Goal: Task Accomplishment & Management: Manage account settings

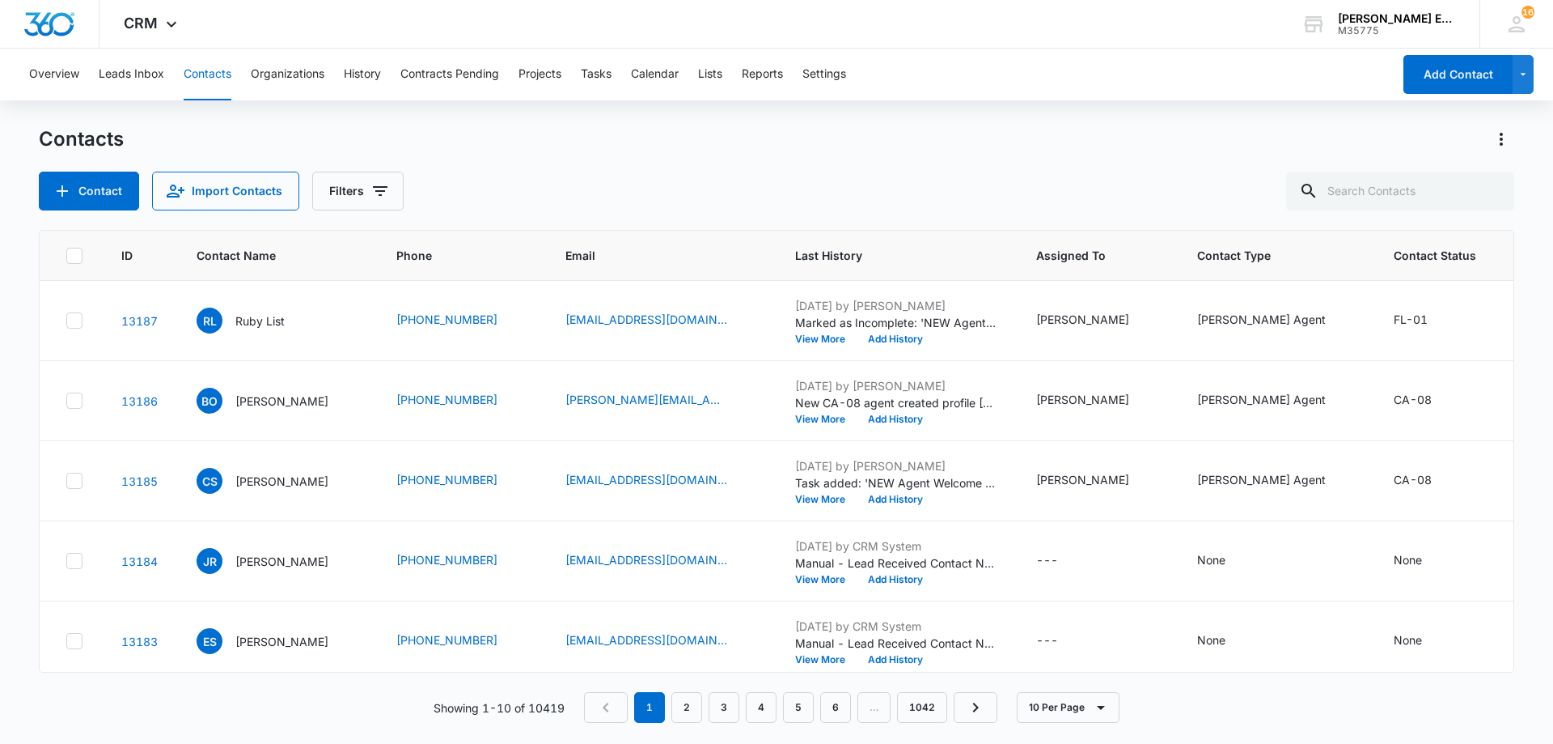
click at [1394, 184] on input "text" at bounding box center [1400, 191] width 228 height 39
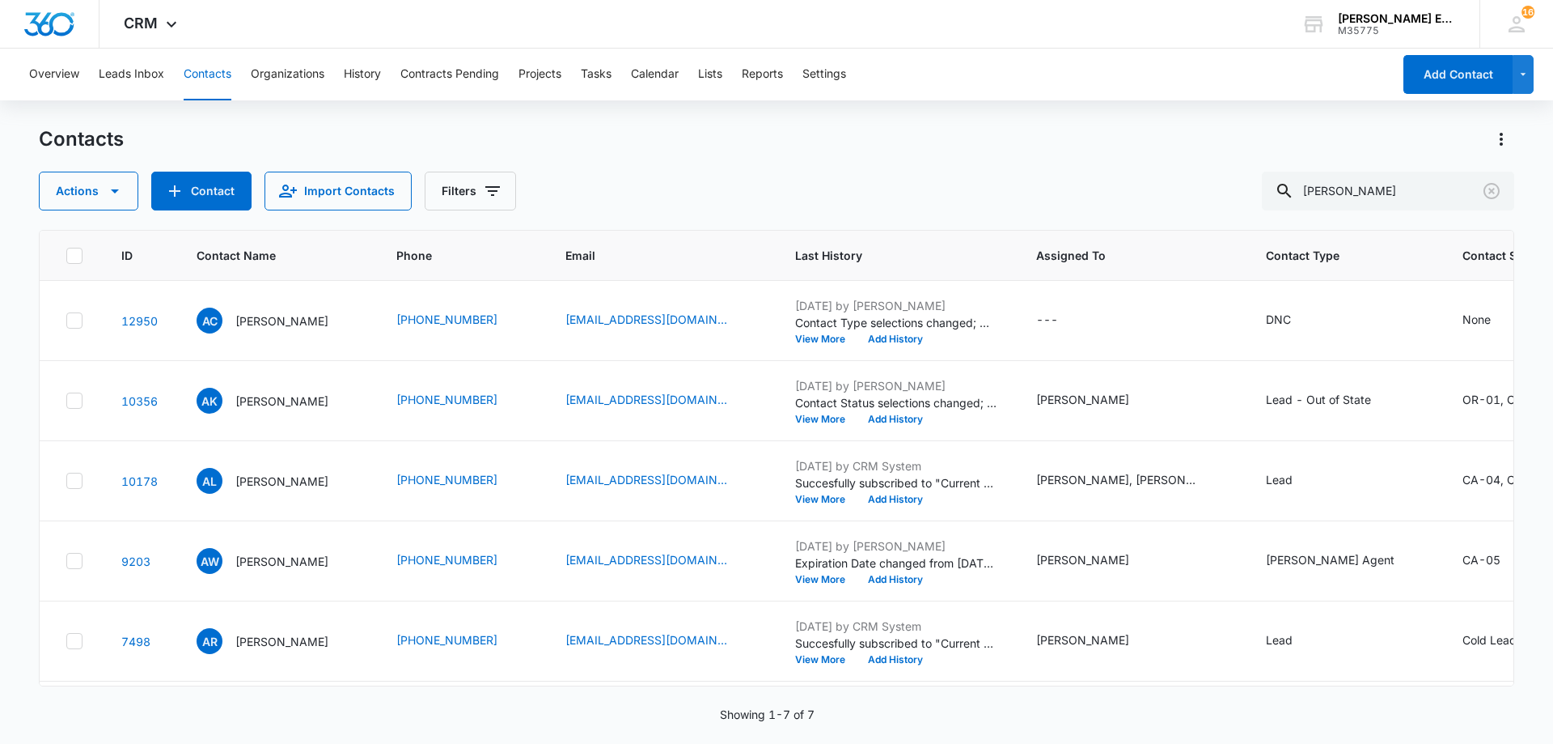
drag, startPoint x: 1354, startPoint y: 190, endPoint x: 1234, endPoint y: 191, distance: 119.7
click at [1234, 191] on div "Actions Contact Import Contacts Filters [PERSON_NAME]" at bounding box center [777, 191] width 1476 height 39
type input "[PERSON_NAME]"
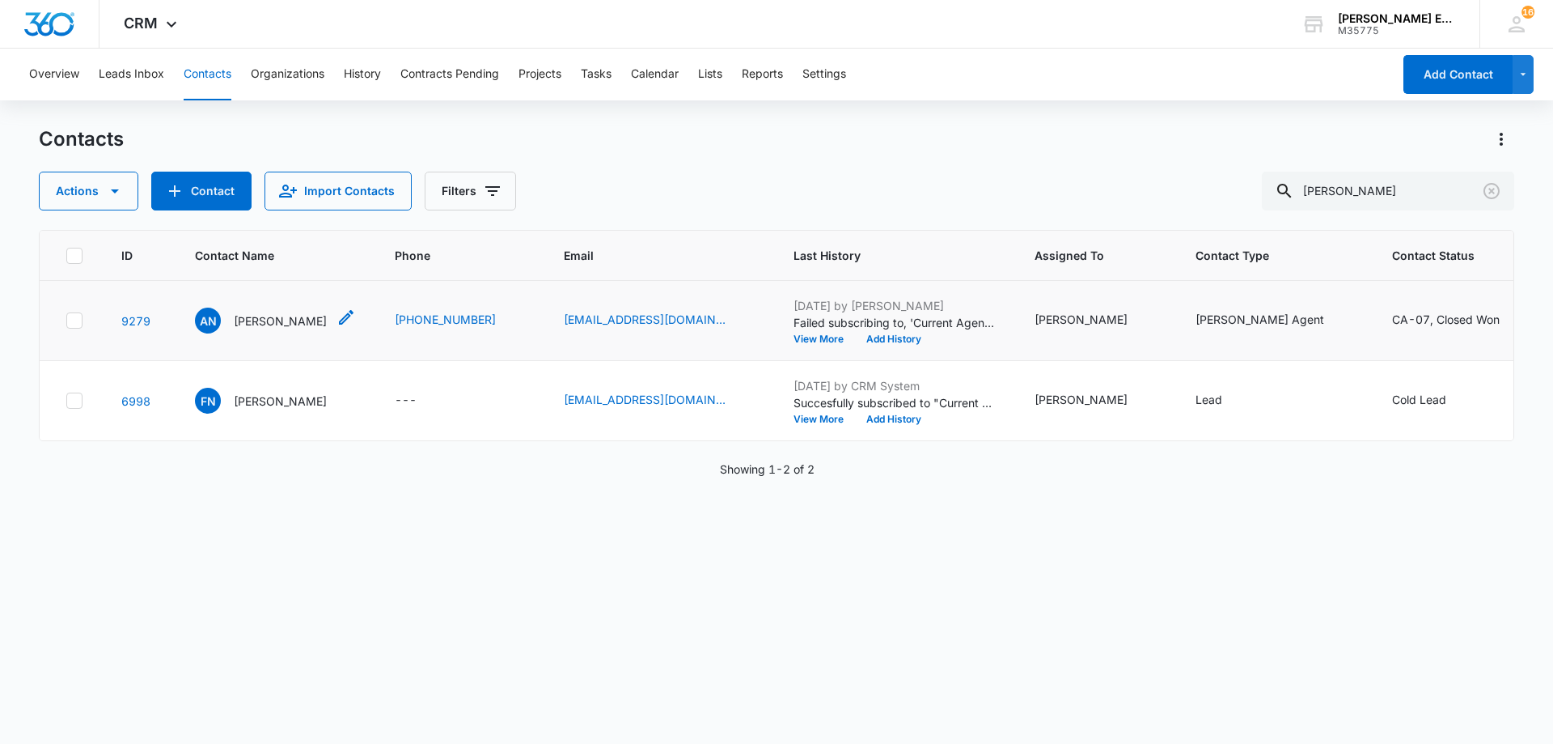
drag, startPoint x: 267, startPoint y: 354, endPoint x: 909, endPoint y: 230, distance: 653.6
click at [268, 329] on p "[PERSON_NAME]" at bounding box center [280, 320] width 93 height 17
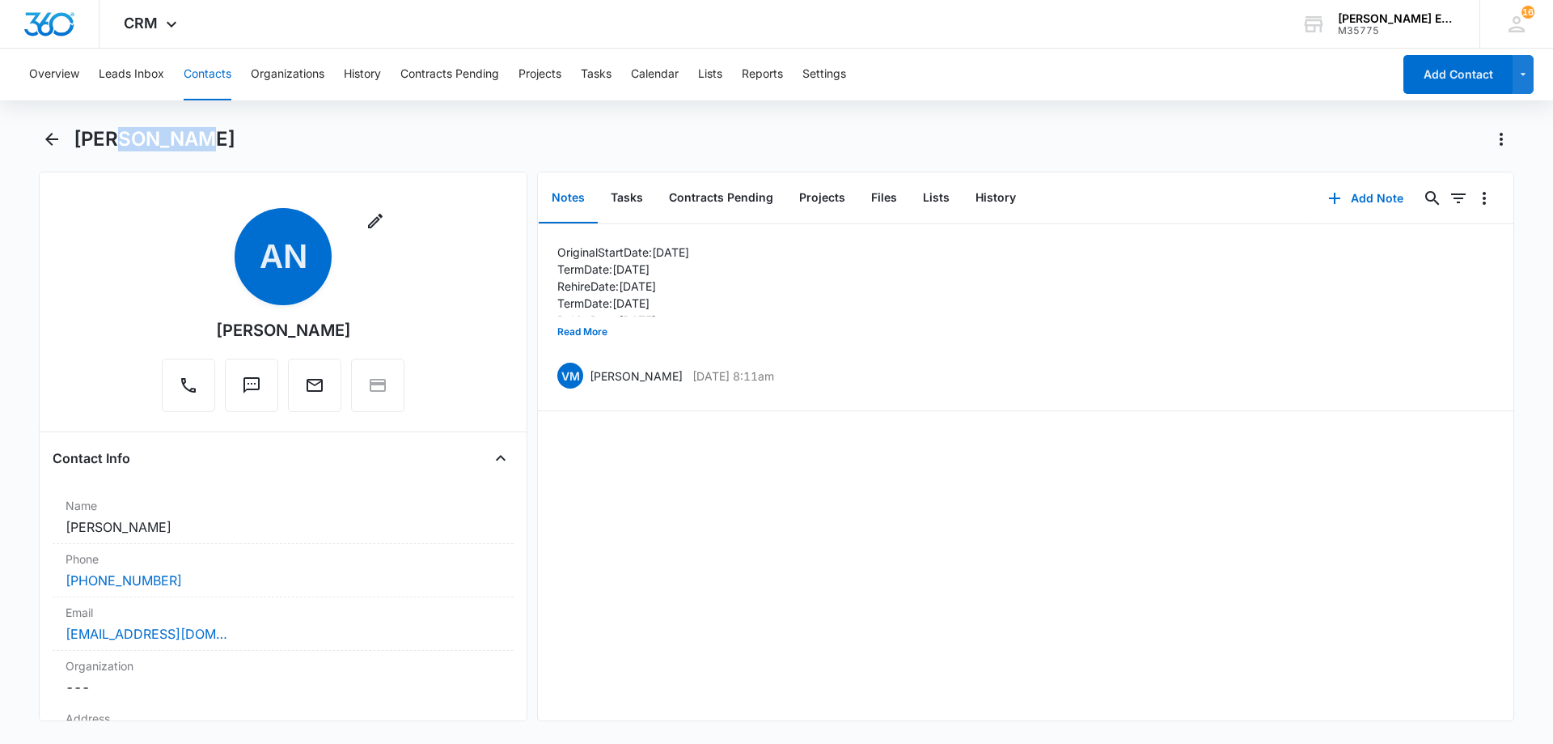
drag, startPoint x: 198, startPoint y: 142, endPoint x: 122, endPoint y: 143, distance: 76.1
click at [122, 143] on div "[PERSON_NAME]" at bounding box center [794, 139] width 1441 height 26
copy h1 "[PERSON_NAME]"
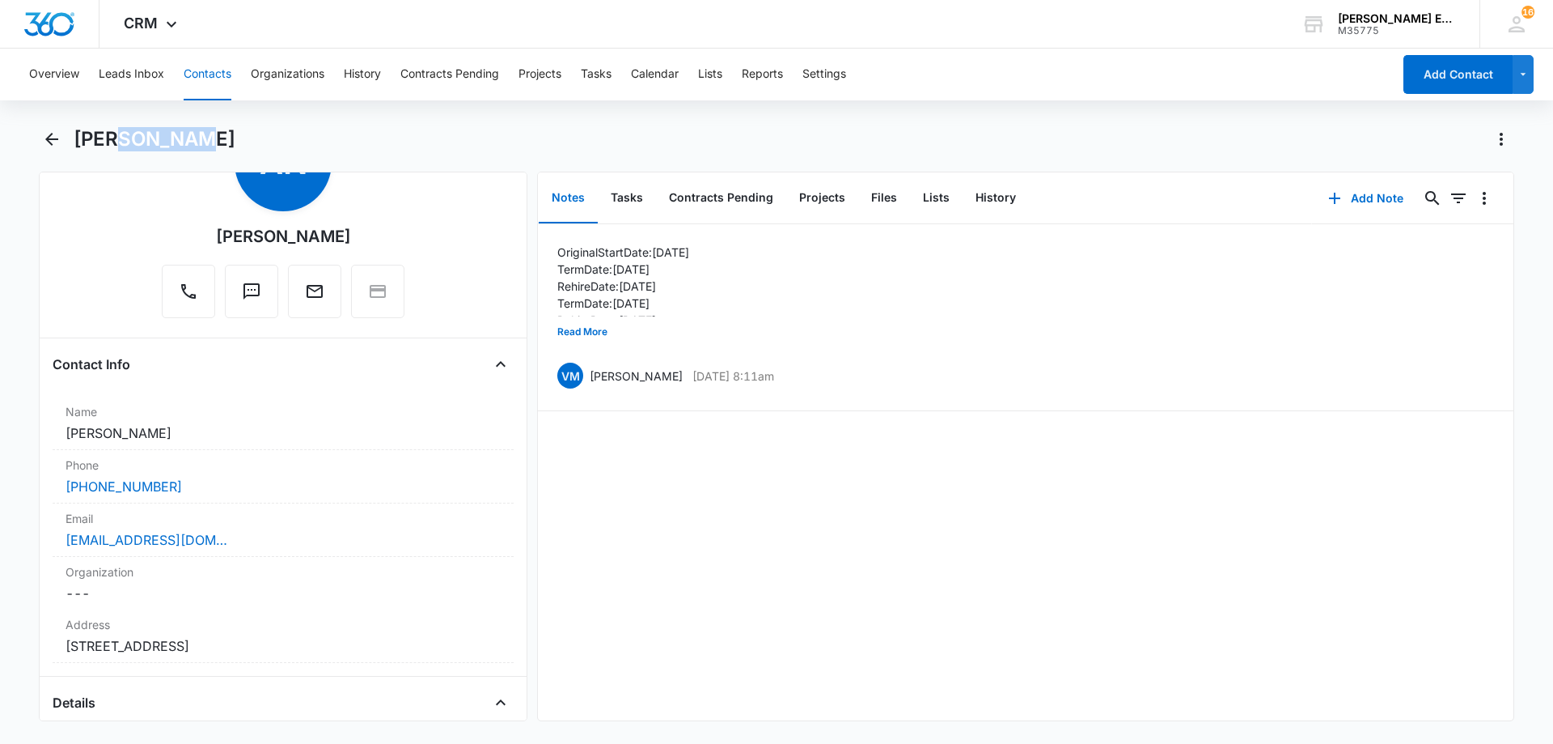
scroll to position [405, 0]
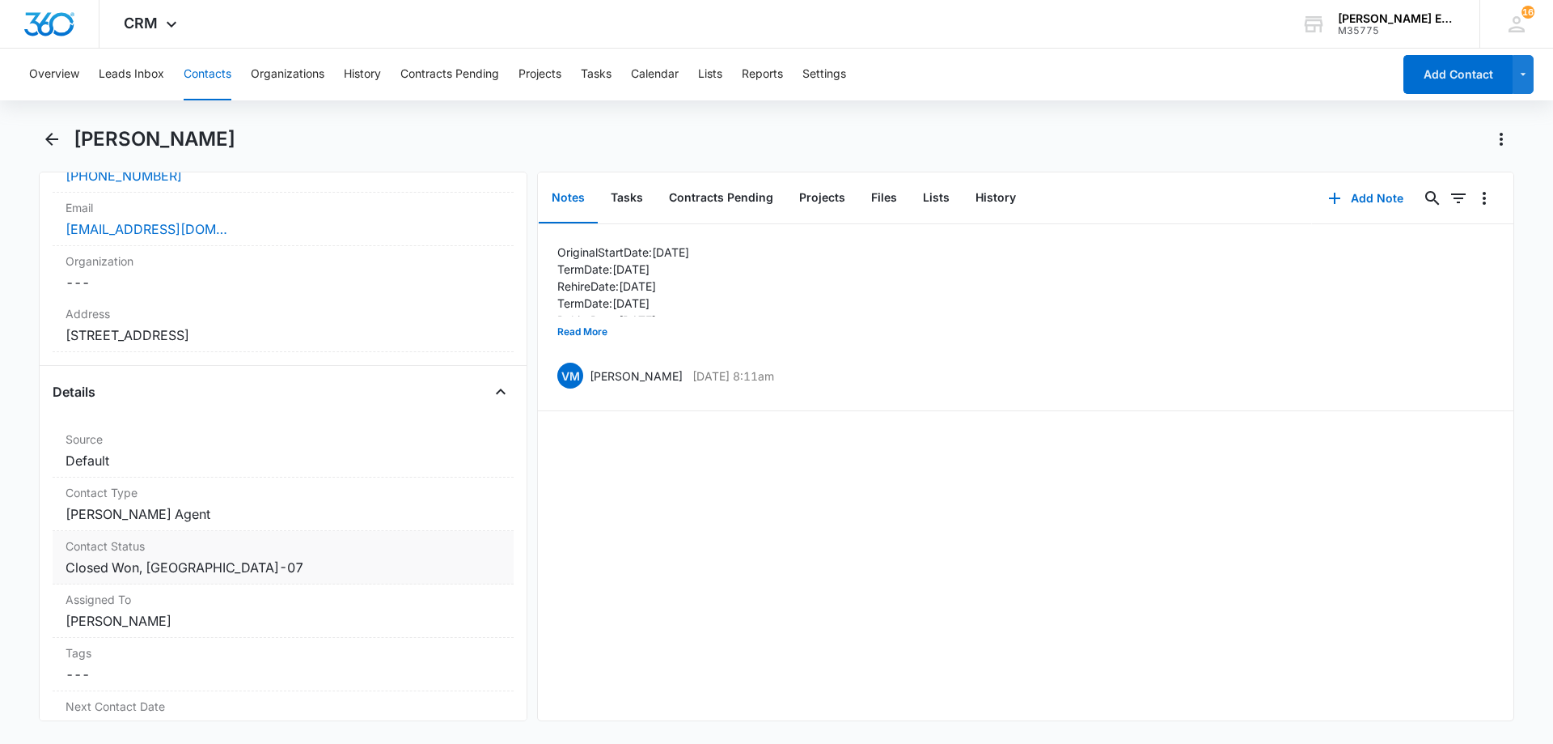
click at [223, 519] on dd "Cancel Save Changes [PERSON_NAME] Agent" at bounding box center [283, 513] width 435 height 19
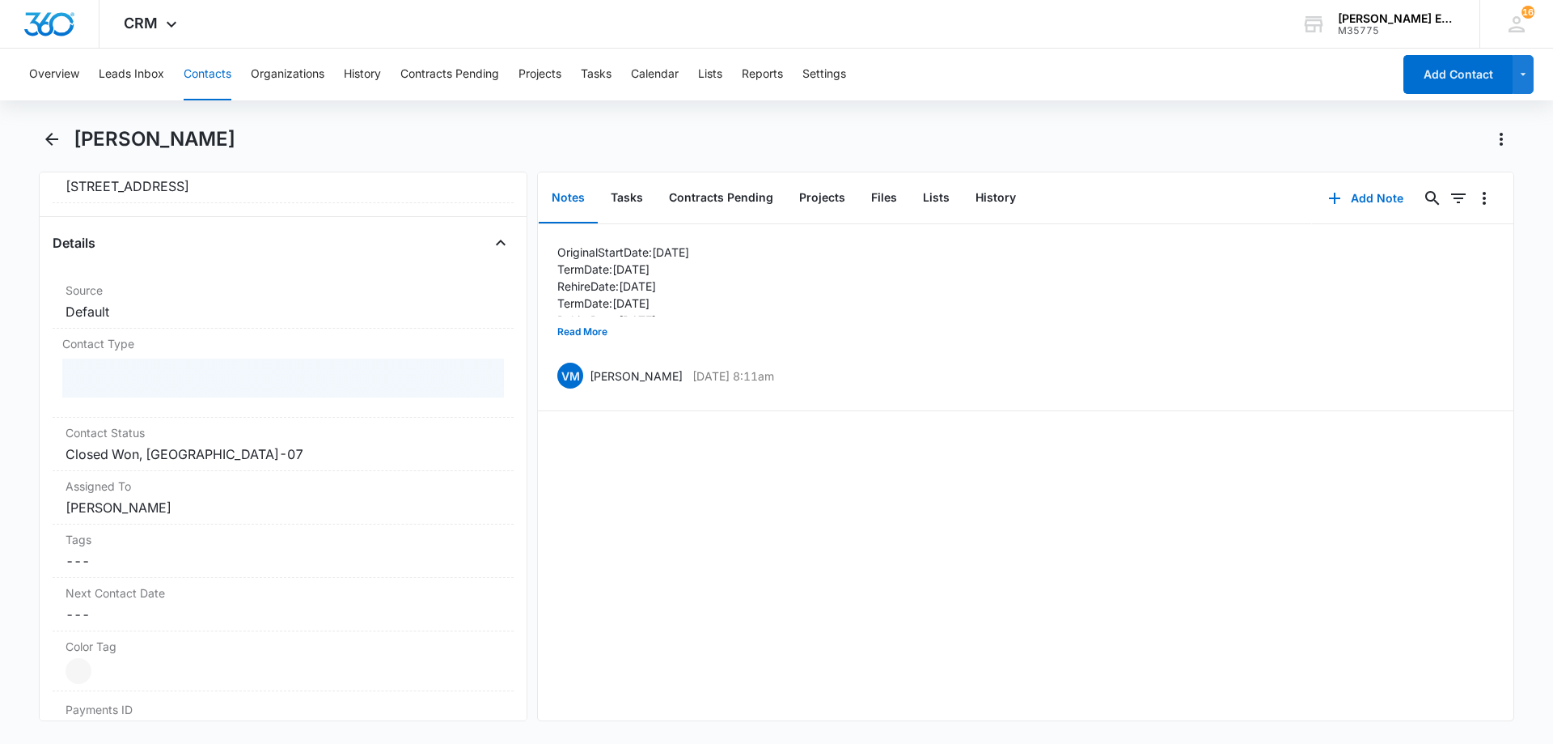
scroll to position [566, 0]
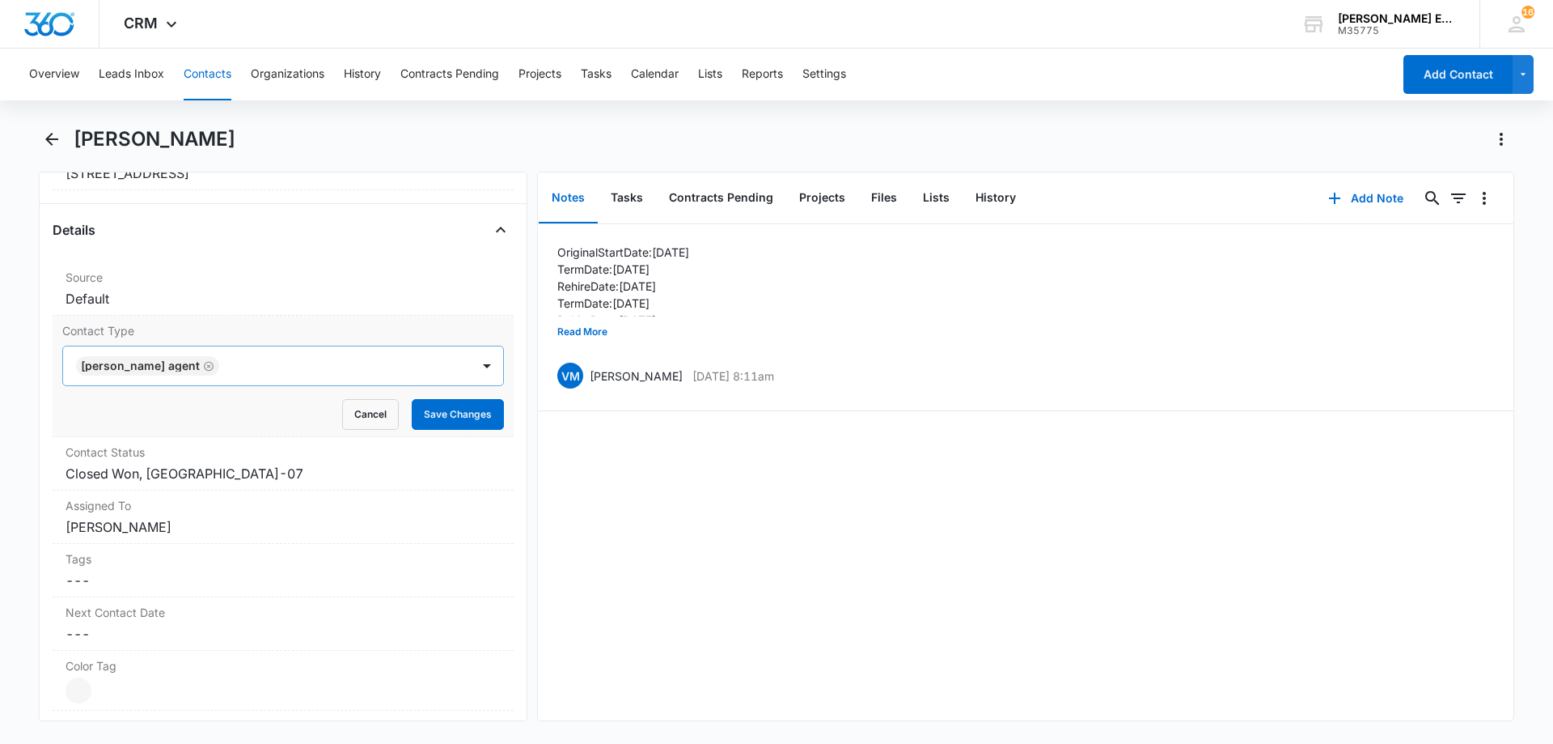
click at [204, 365] on icon "Remove Allison James Agent" at bounding box center [209, 366] width 10 height 10
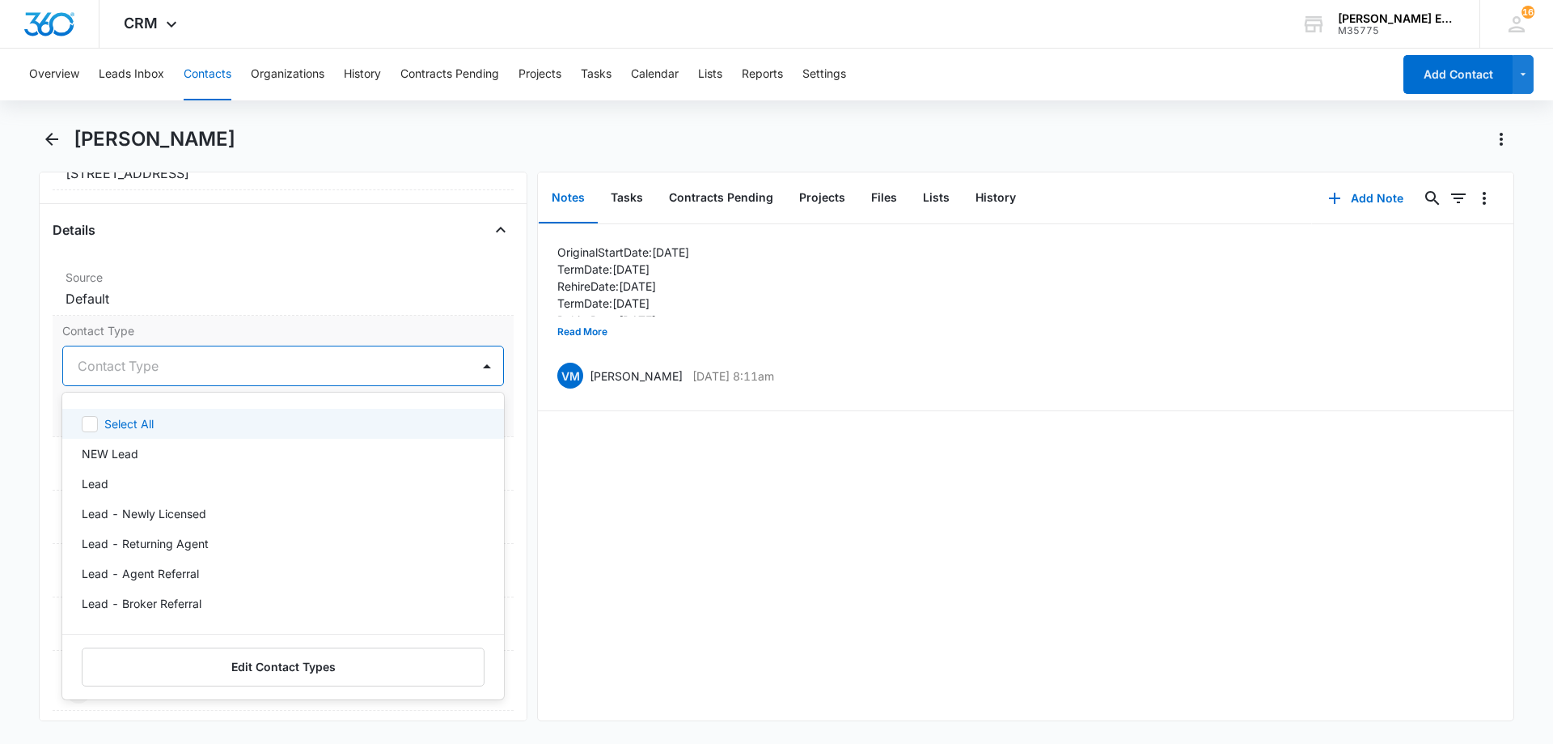
click at [205, 366] on div at bounding box center [264, 365] width 372 height 23
type input "ter"
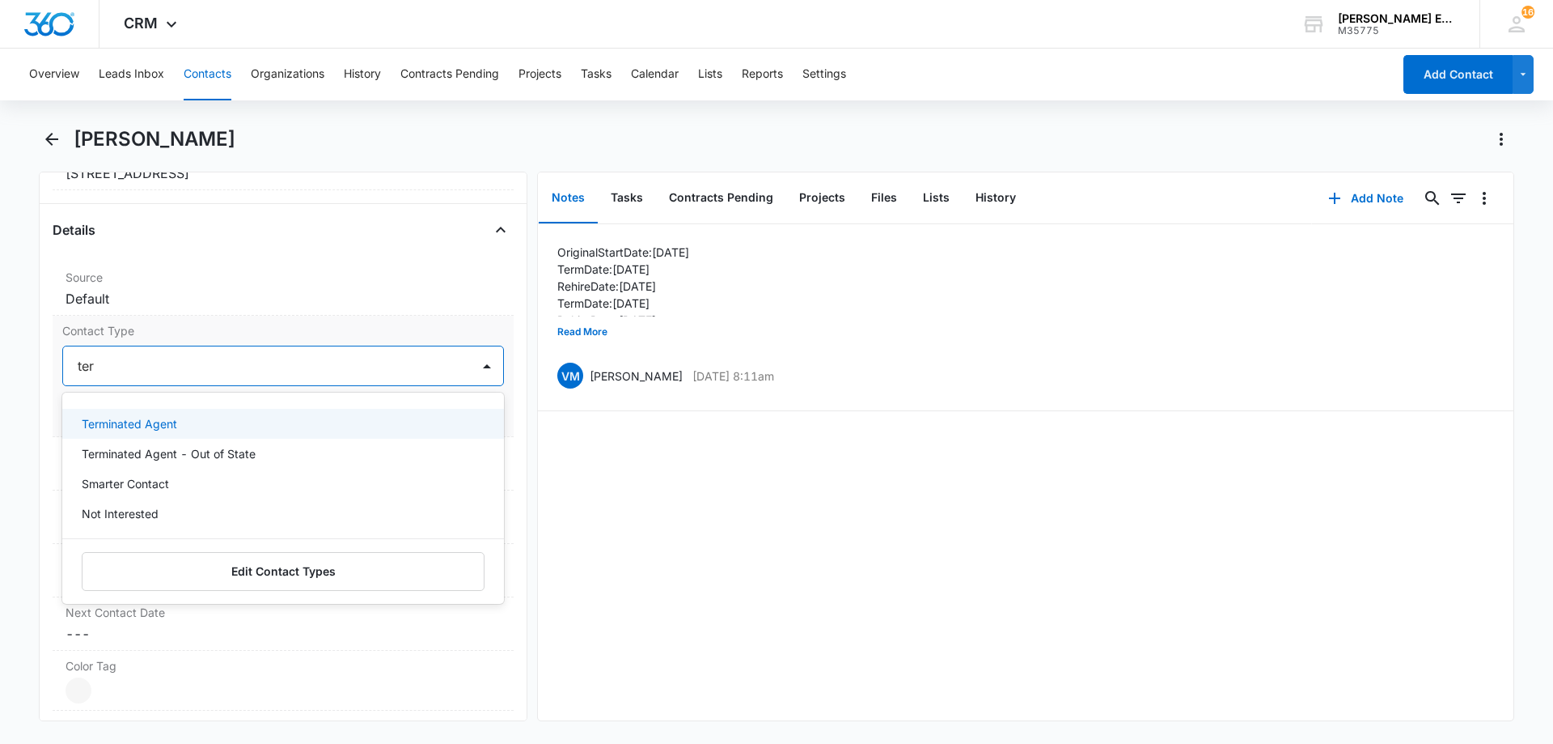
click at [165, 437] on div "Terminated Agent" at bounding box center [283, 424] width 442 height 30
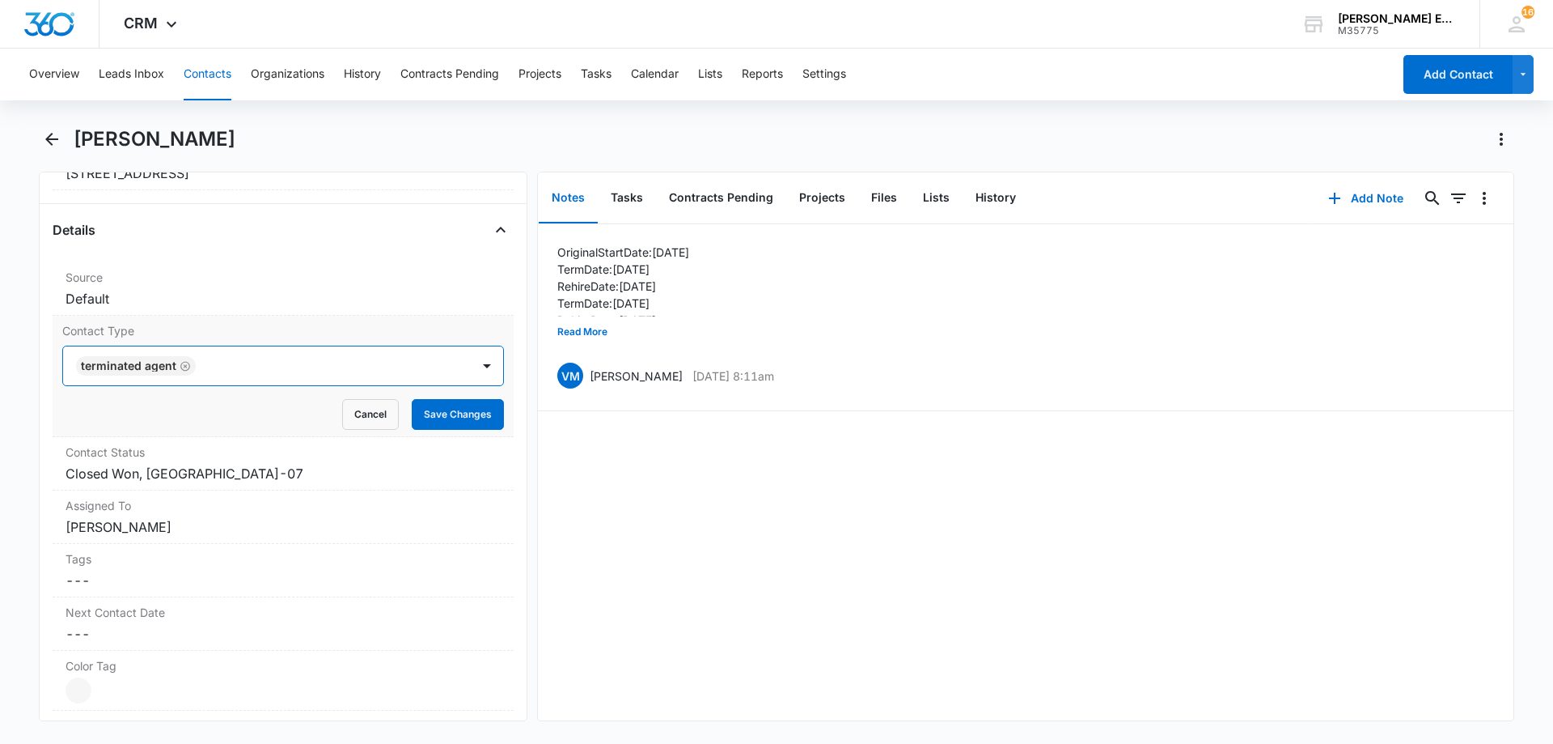
drag, startPoint x: 286, startPoint y: 374, endPoint x: 361, endPoint y: 408, distance: 81.8
click at [287, 374] on div at bounding box center [325, 365] width 249 height 23
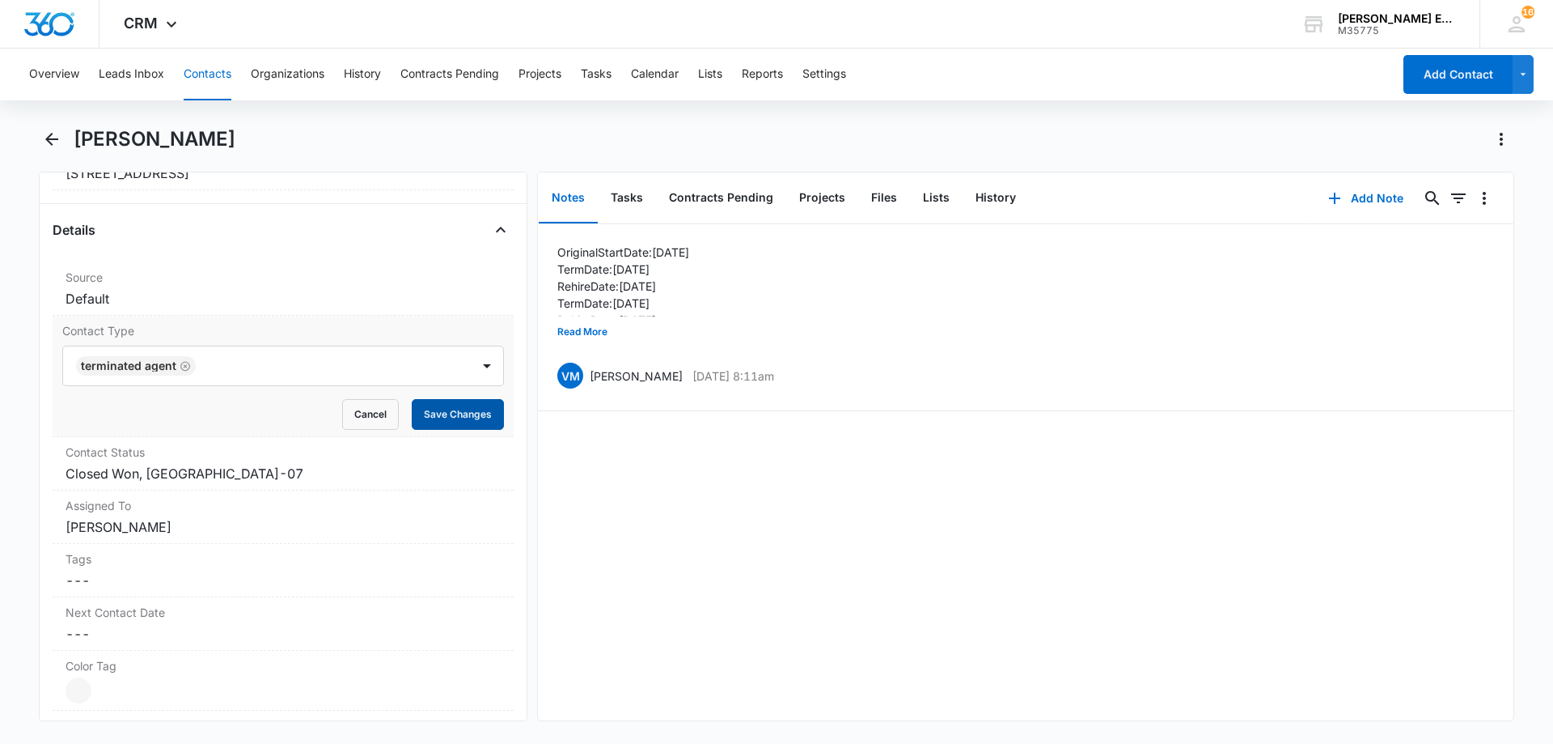
click at [429, 416] on button "Save Changes" at bounding box center [458, 414] width 92 height 31
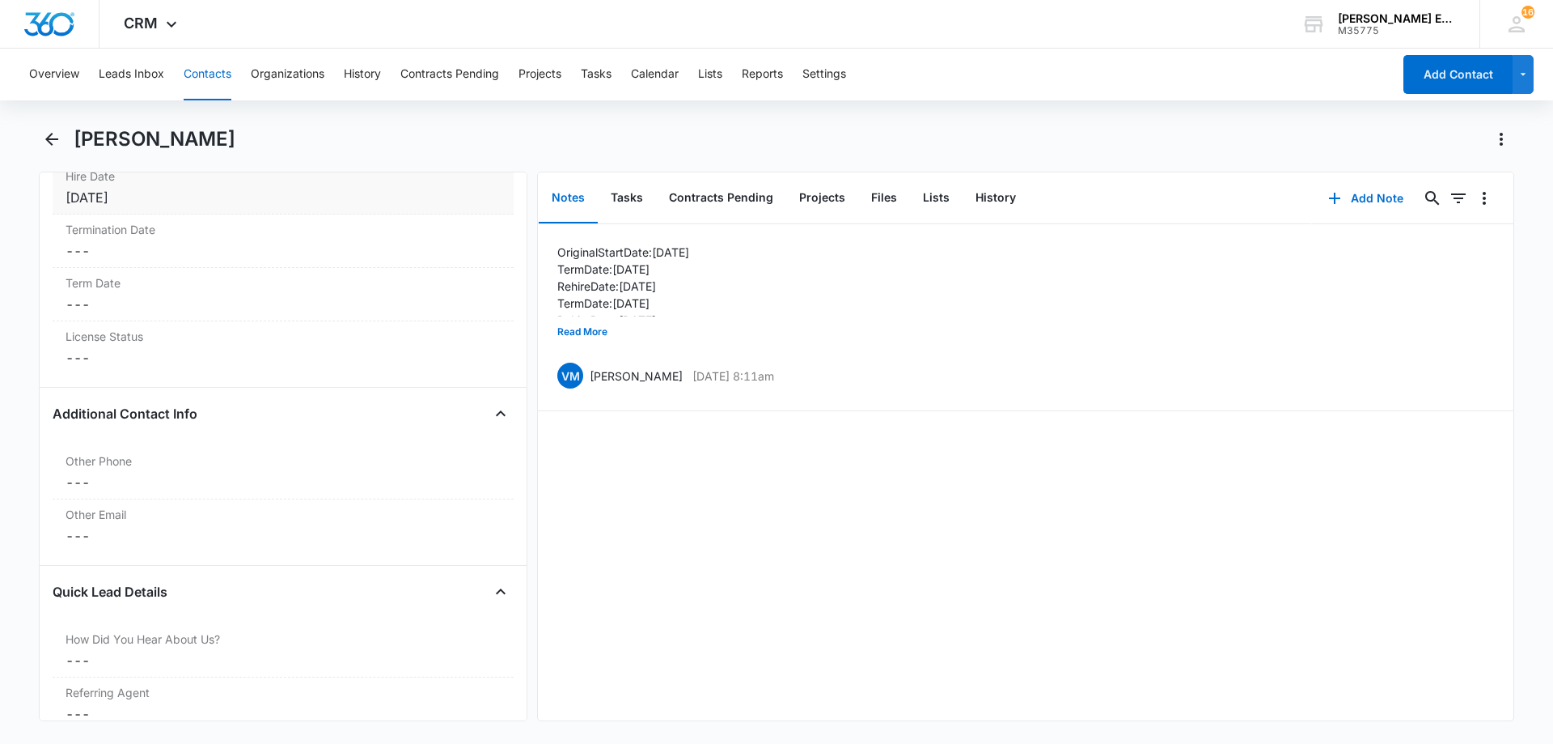
scroll to position [1942, 0]
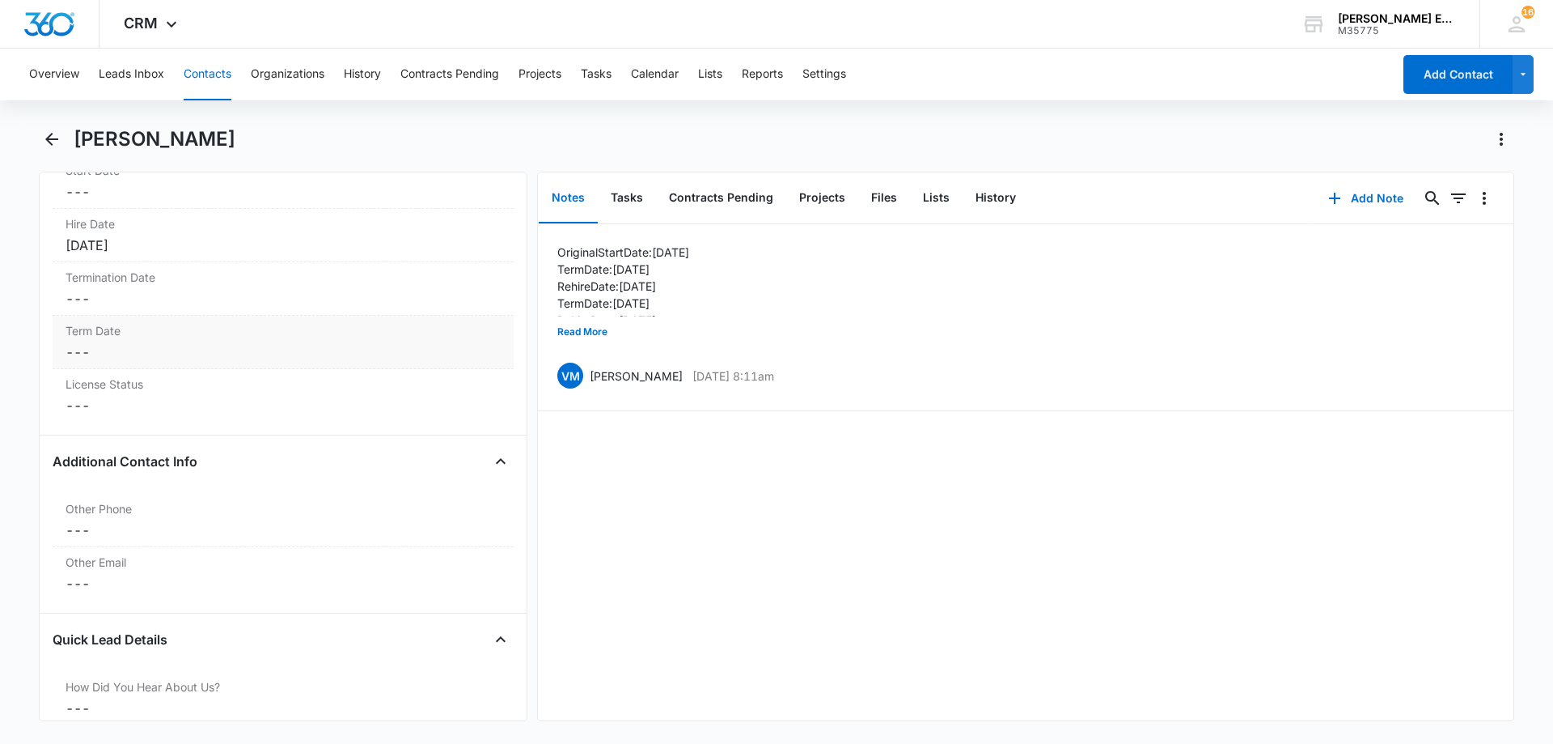
click at [171, 357] on dd "Cancel Save Changes ---" at bounding box center [283, 351] width 435 height 19
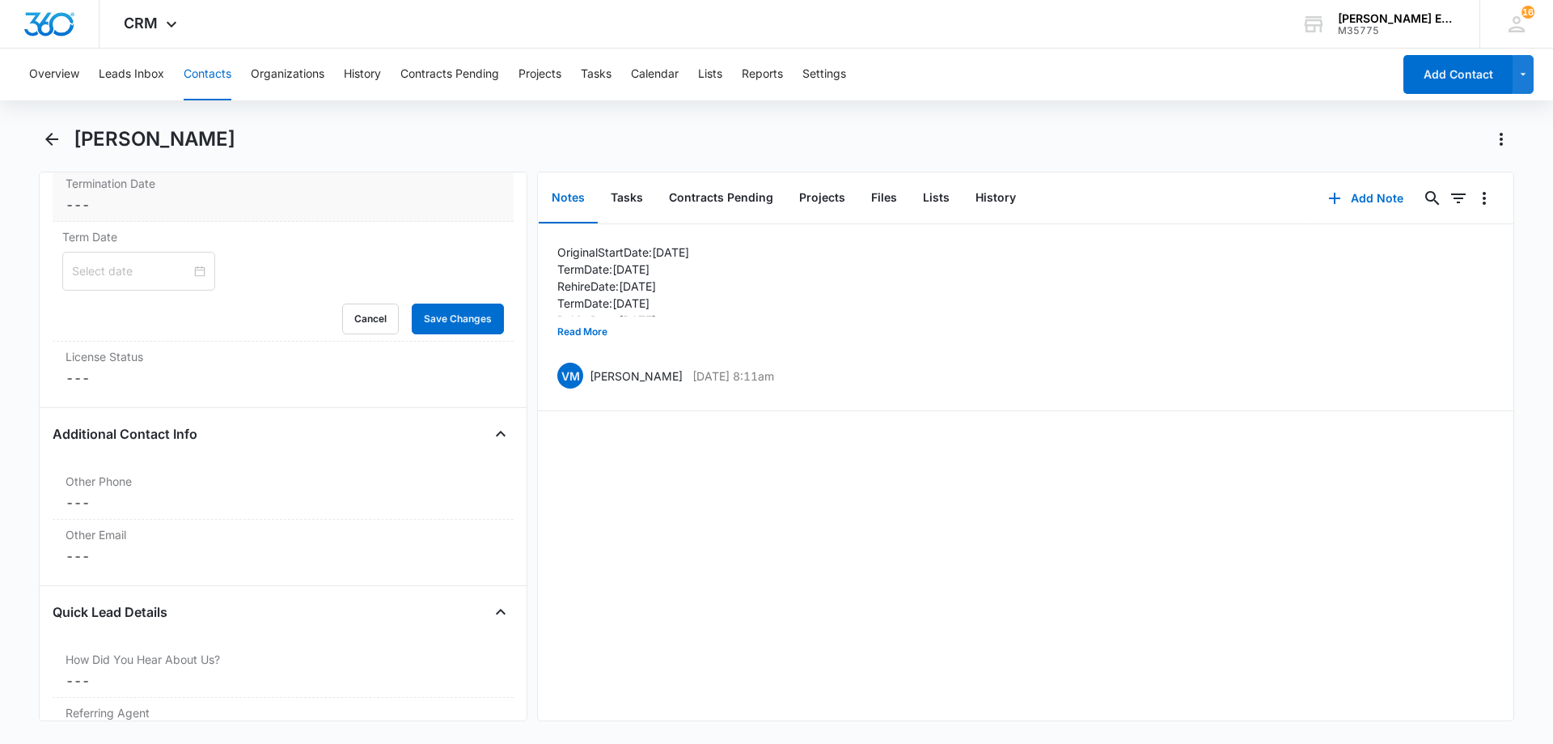
scroll to position [1955, 0]
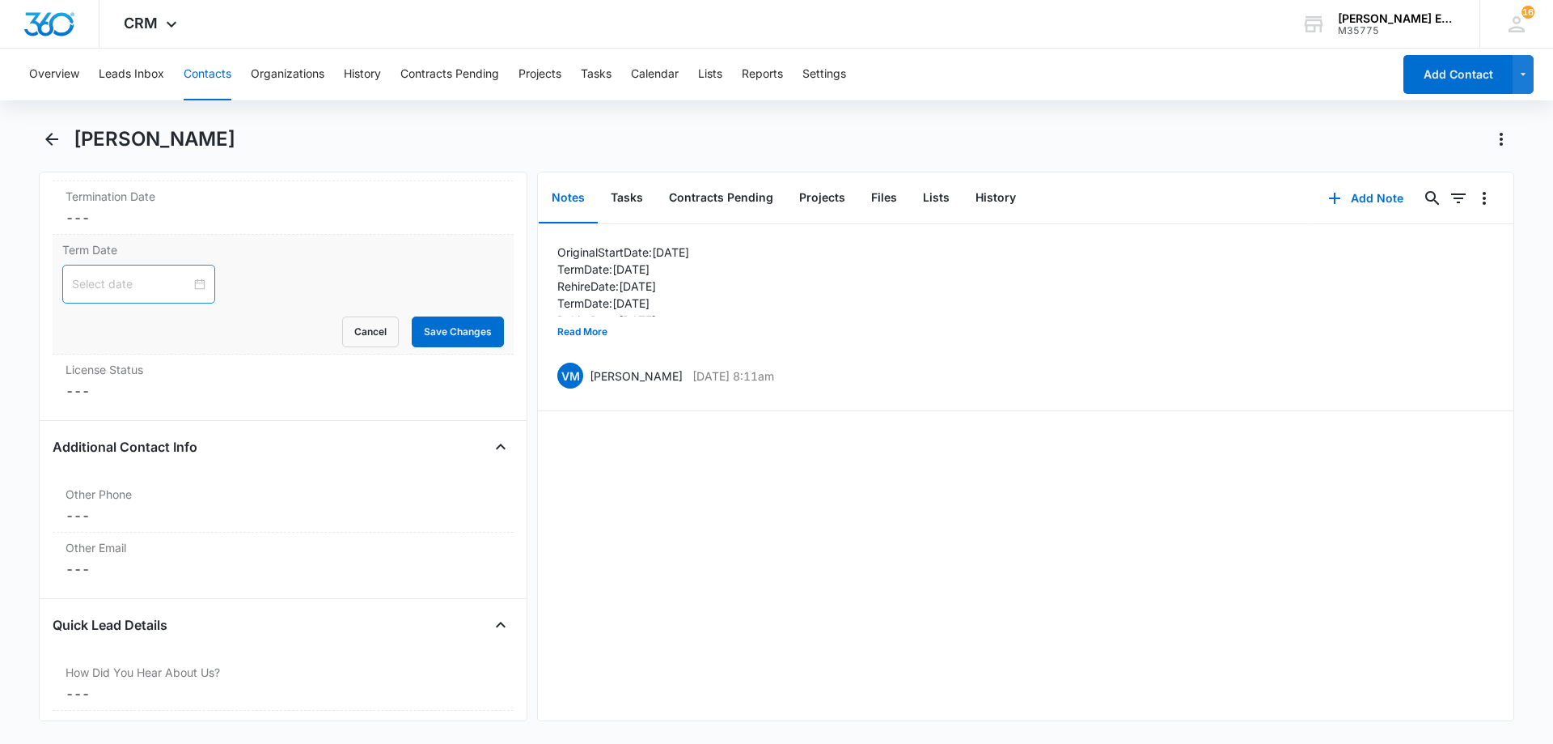
click at [133, 287] on input at bounding box center [131, 284] width 119 height 18
type input "[DATE]"
click at [167, 540] on link "[DATE]" at bounding box center [175, 540] width 37 height 14
type input "[DATE]"
click at [447, 334] on button "Save Changes" at bounding box center [458, 331] width 92 height 31
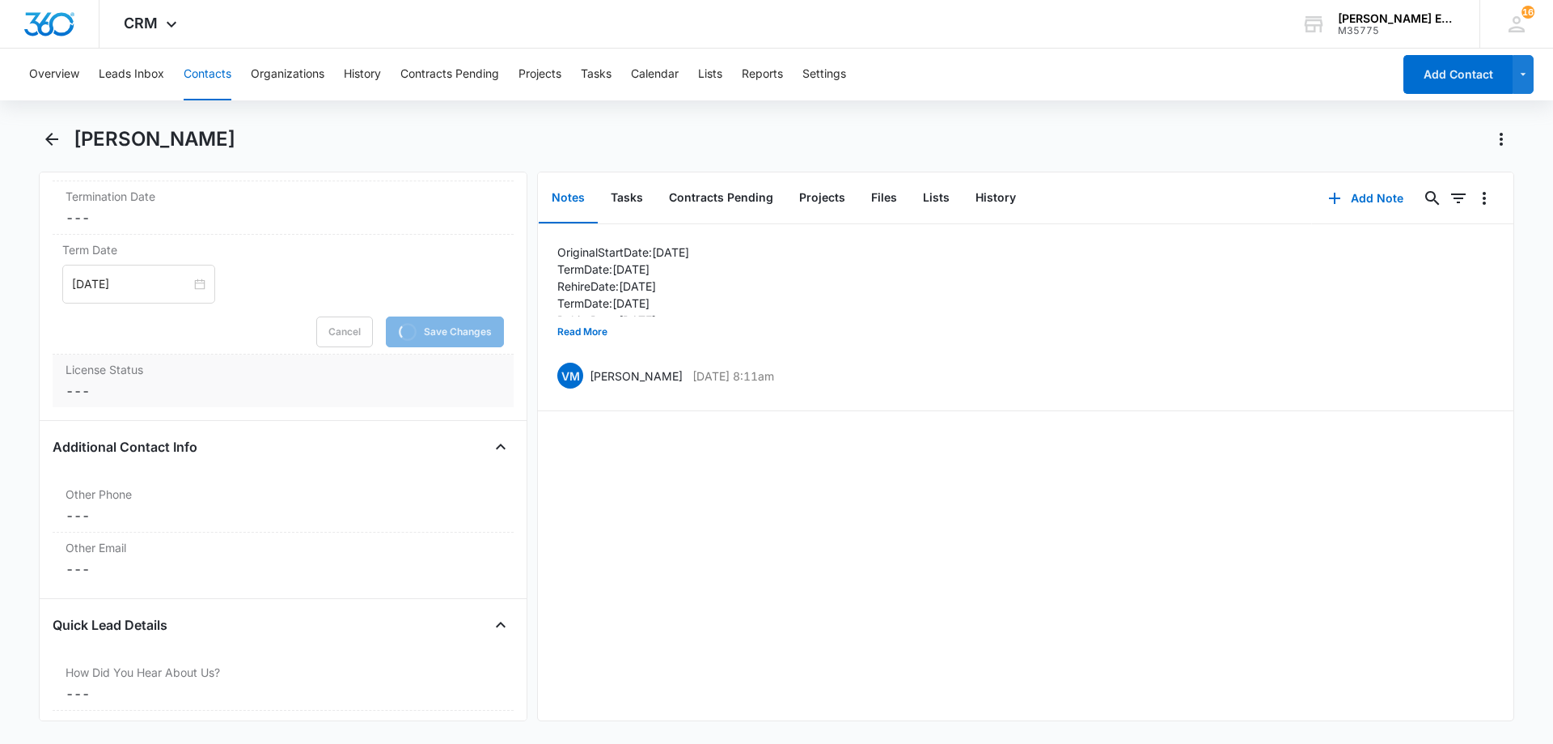
click at [217, 371] on label "License Status" at bounding box center [283, 369] width 435 height 17
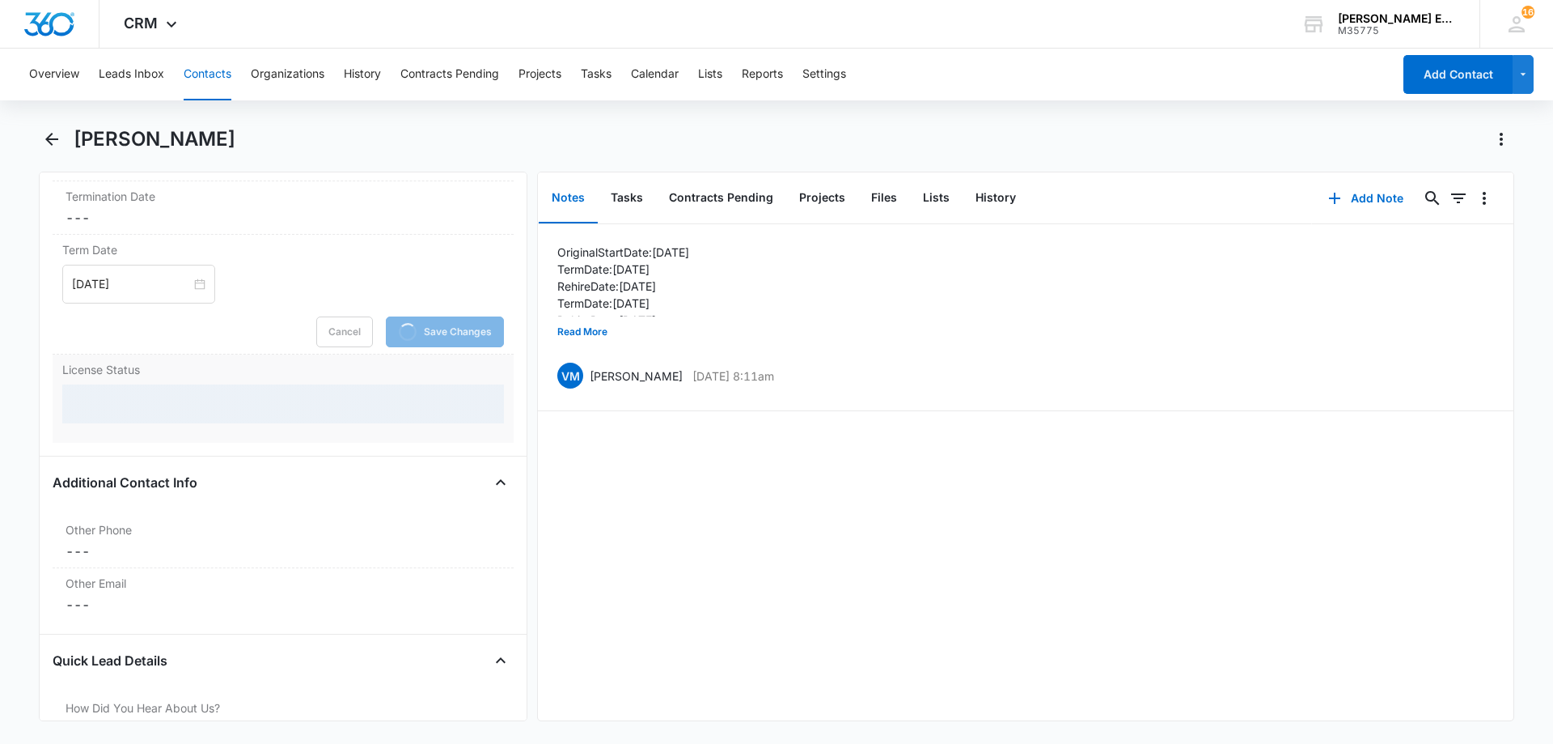
click at [116, 402] on div at bounding box center [283, 403] width 442 height 39
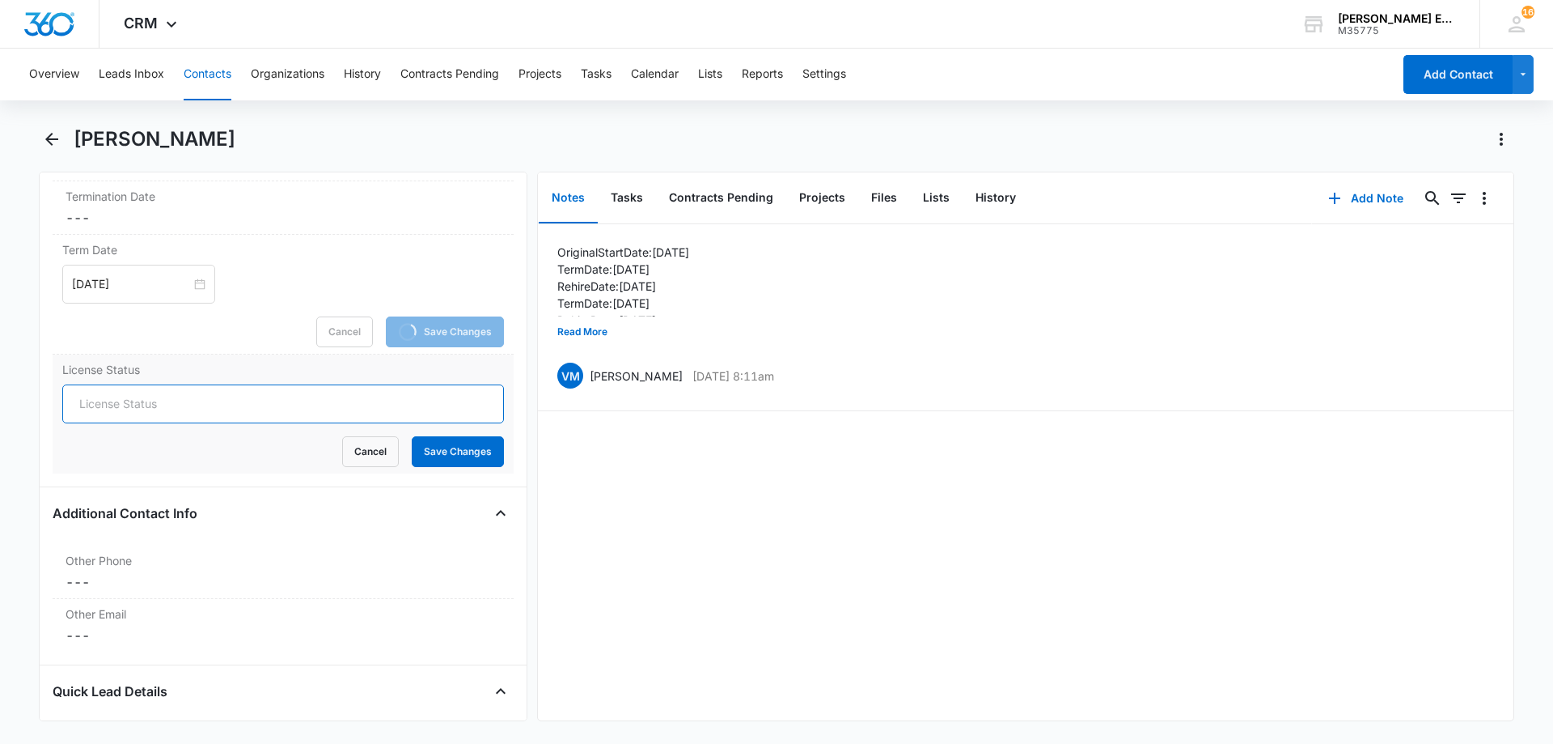
click at [138, 404] on input "License Status" at bounding box center [283, 403] width 442 height 39
type input "Active"
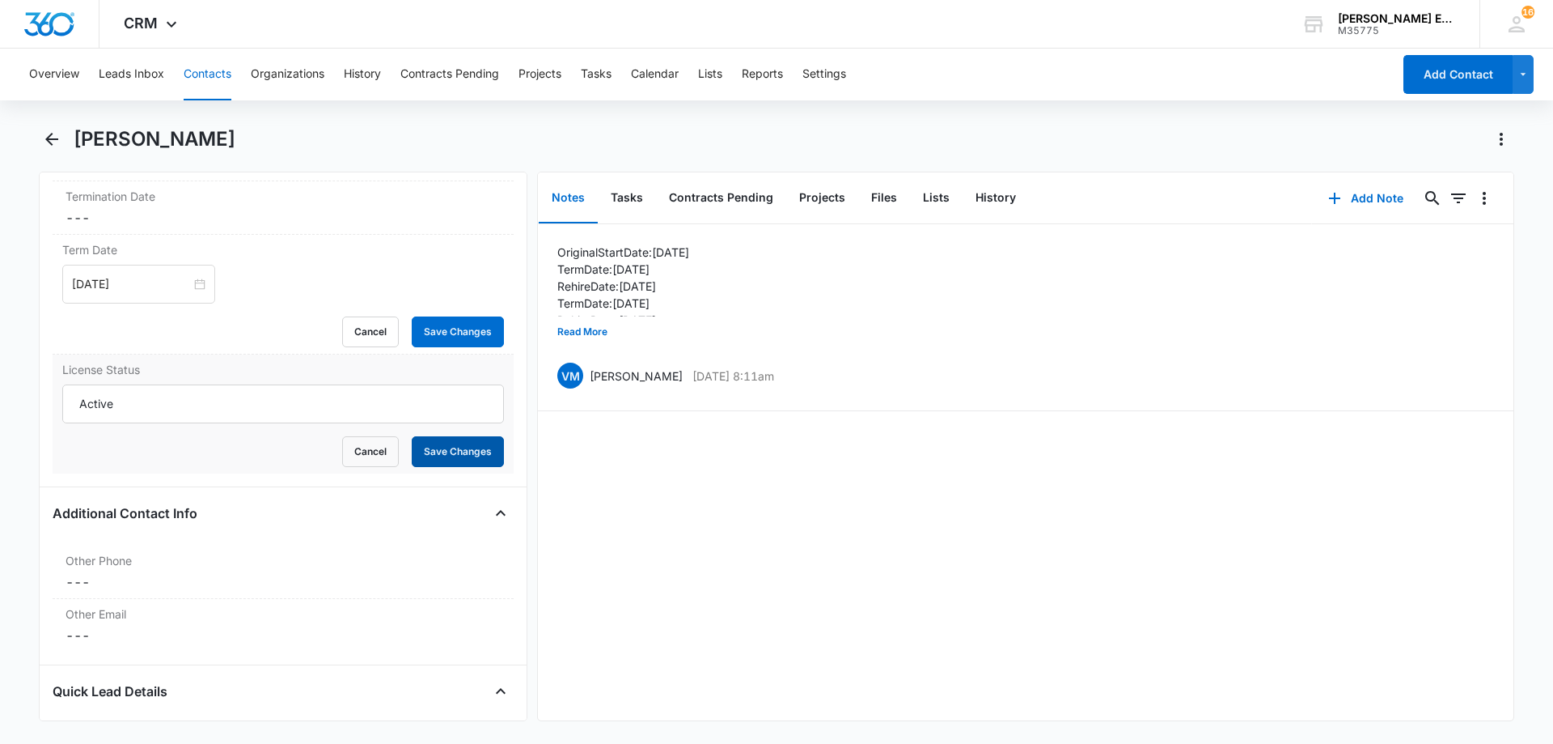
drag, startPoint x: 430, startPoint y: 460, endPoint x: 483, endPoint y: 447, distance: 55.1
click at [430, 460] on div "Subscribe Agree to Subscribe Cancel Save Changes Yes REALTORS® Info REALTORS® A…" at bounding box center [283, 471] width 461 height 2094
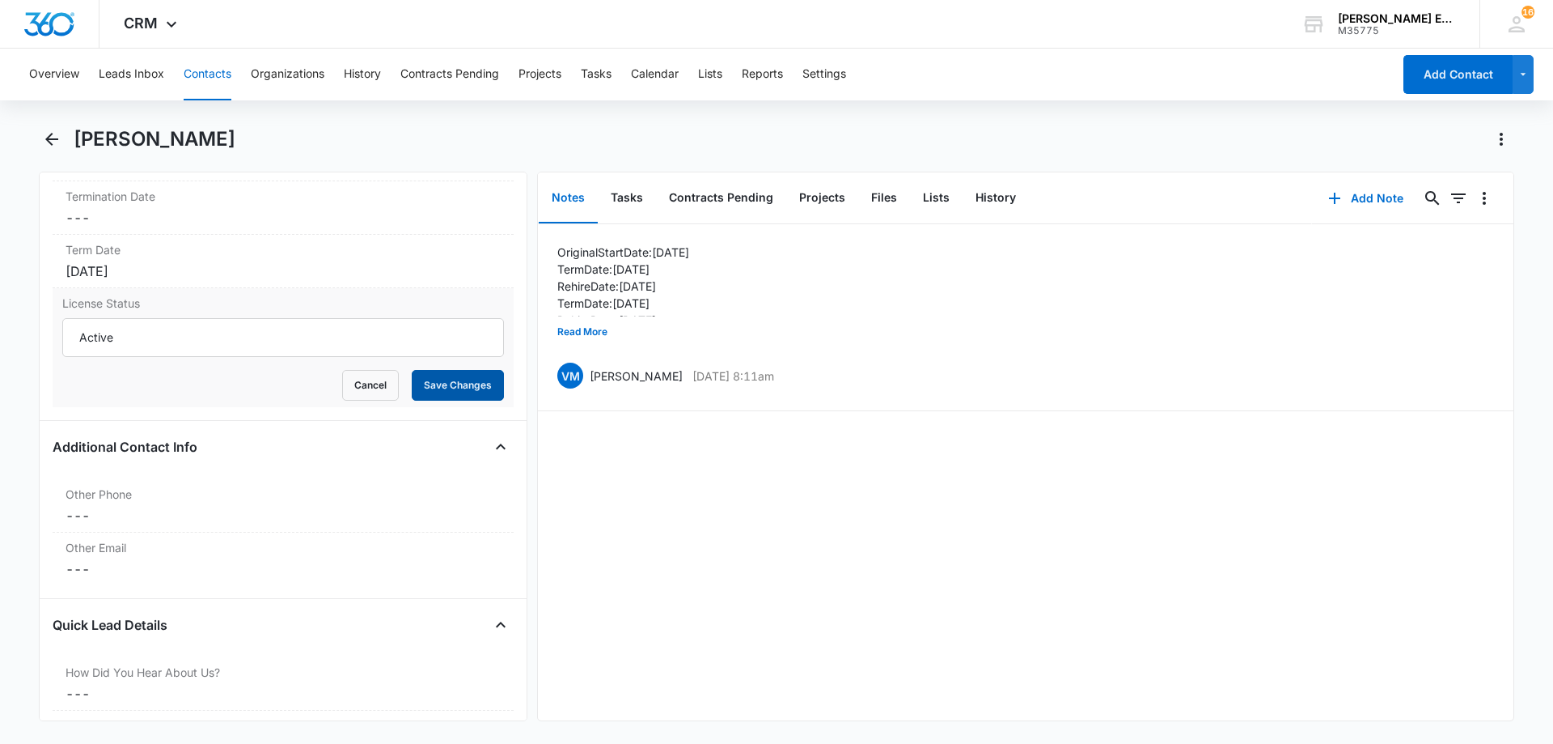
click at [442, 384] on button "Save Changes" at bounding box center [458, 385] width 92 height 31
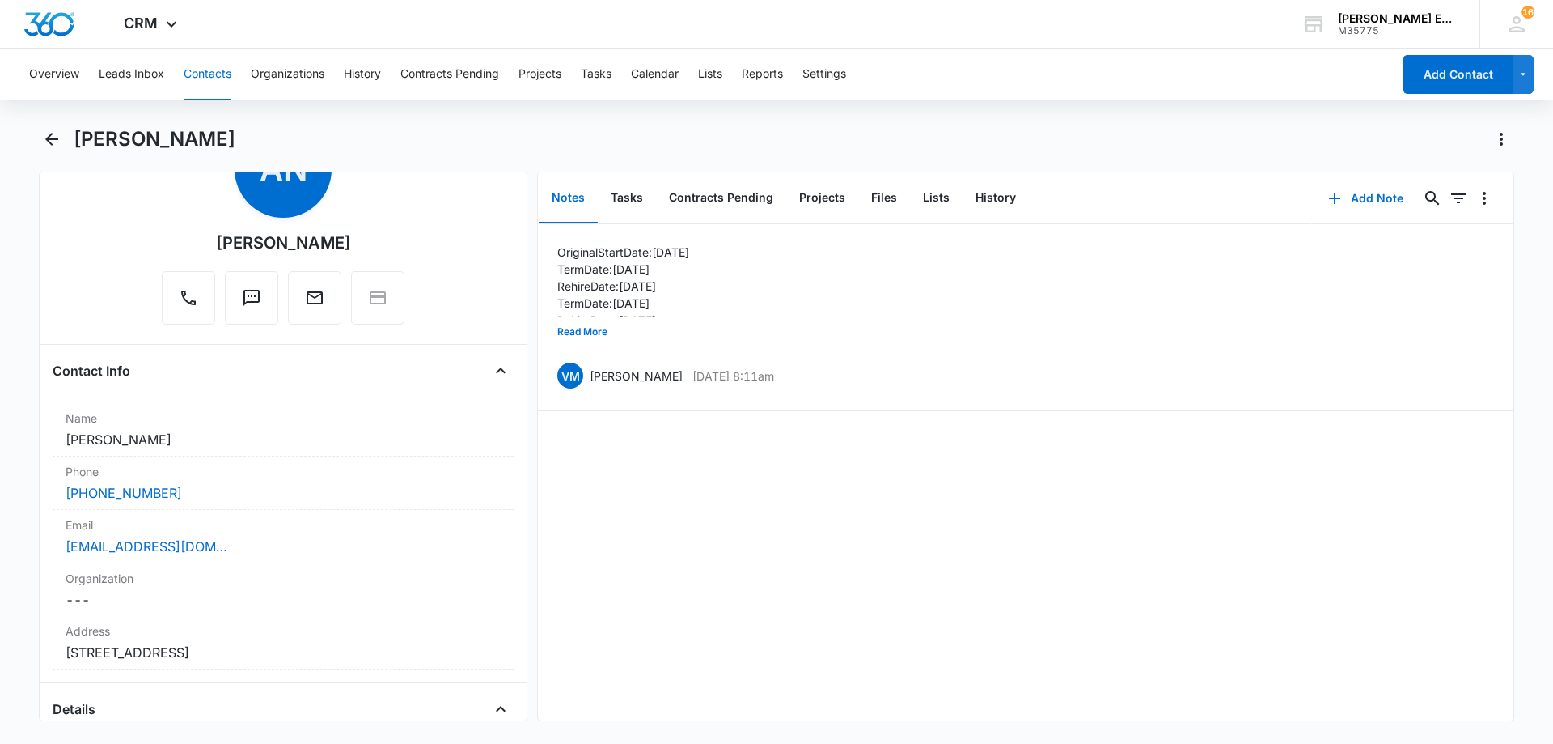
scroll to position [0, 0]
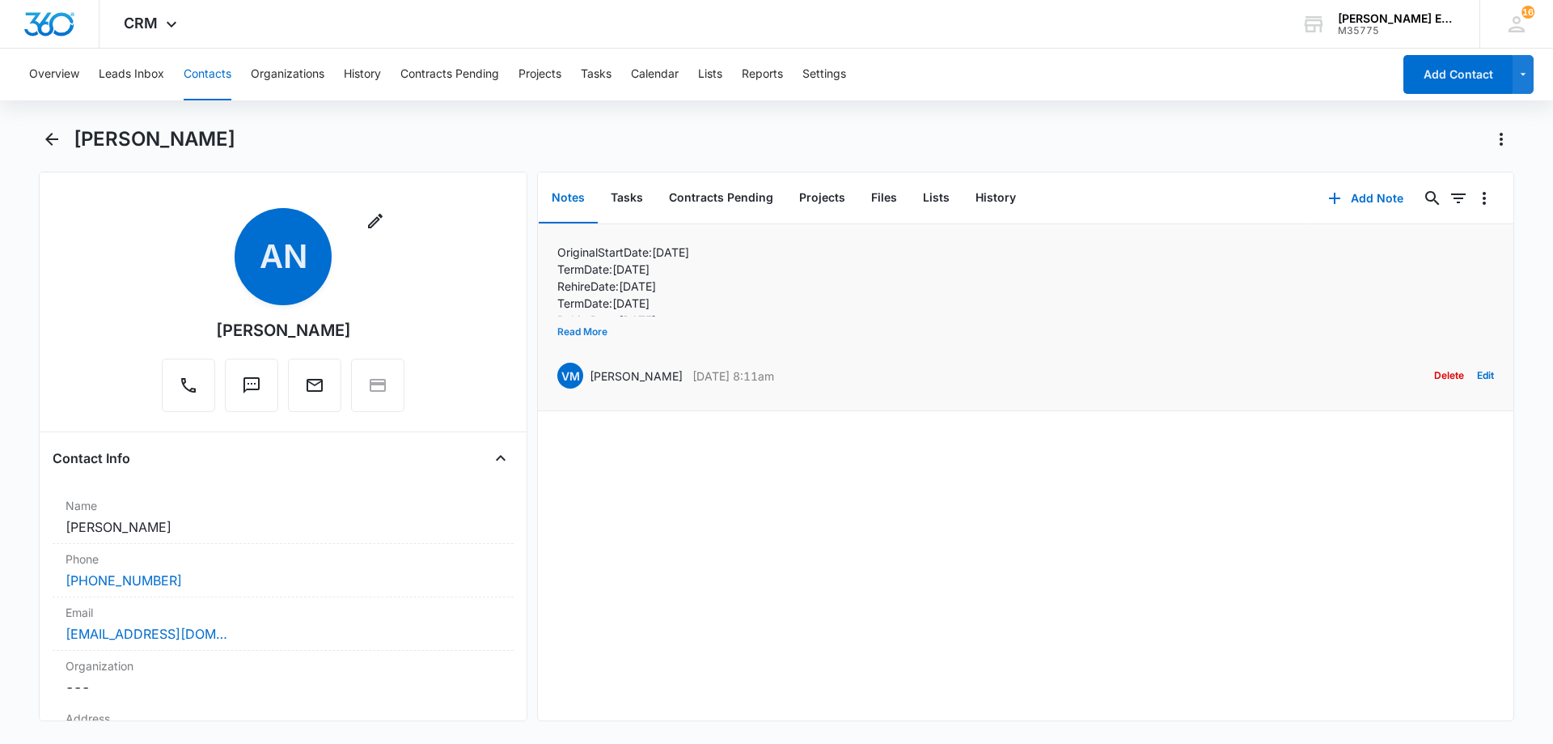
click at [591, 330] on button "Read More" at bounding box center [582, 331] width 50 height 31
click at [1351, 197] on button "Add Note" at bounding box center [1366, 198] width 108 height 39
